Goal: Information Seeking & Learning: Find specific fact

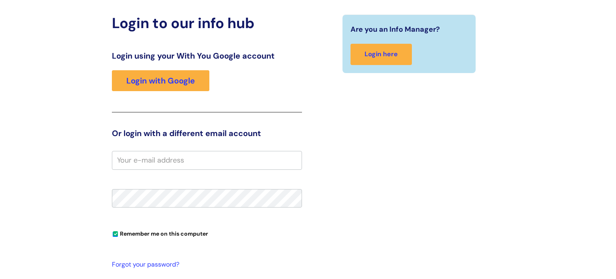
scroll to position [83, 0]
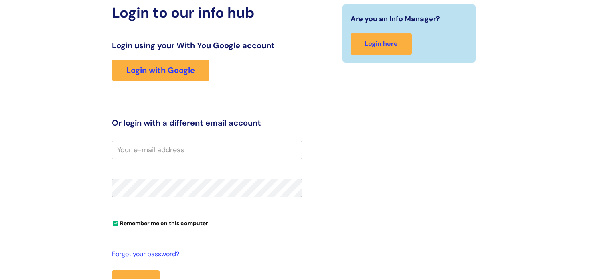
click at [176, 143] on input "email" at bounding box center [207, 149] width 190 height 18
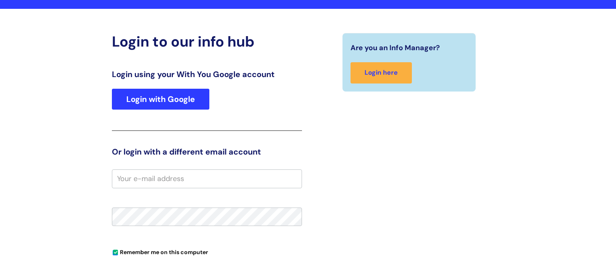
scroll to position [38, 0]
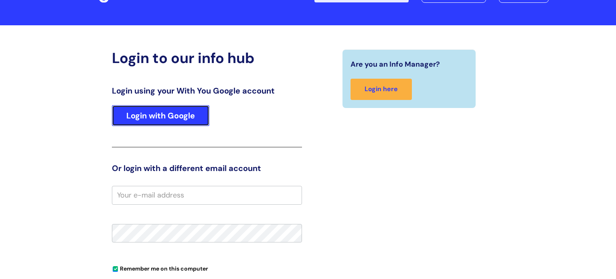
click at [176, 111] on link "Login with Google" at bounding box center [160, 115] width 97 height 21
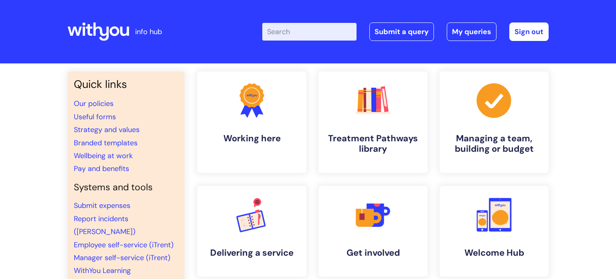
click at [97, 34] on icon at bounding box center [98, 31] width 62 height 19
click at [295, 36] on input "Enter your search term here..." at bounding box center [309, 32] width 94 height 18
type input "food"
click button "Search" at bounding box center [0, 0] width 0 height 0
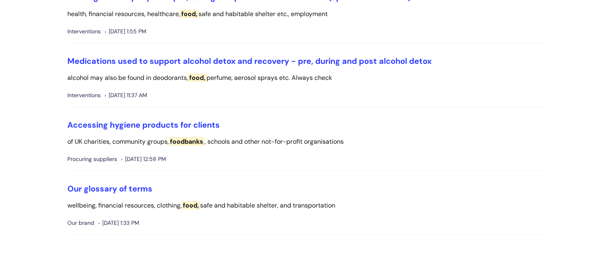
scroll to position [372, 0]
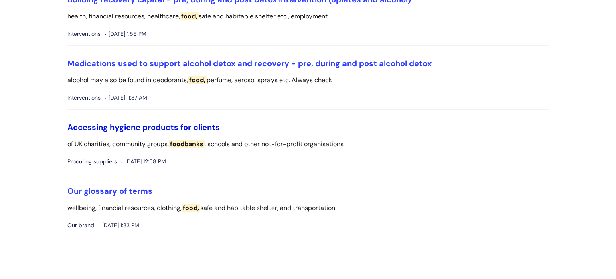
click at [149, 129] on link "Accessing hygiene products for clients" at bounding box center [143, 127] width 152 height 10
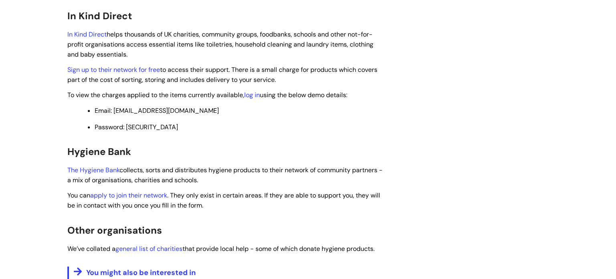
scroll to position [223, 0]
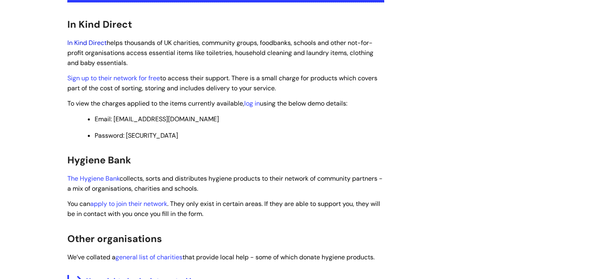
click at [91, 42] on link "In Kind Direct" at bounding box center [86, 42] width 39 height 8
